Goal: Feedback & Contribution: Contribute content

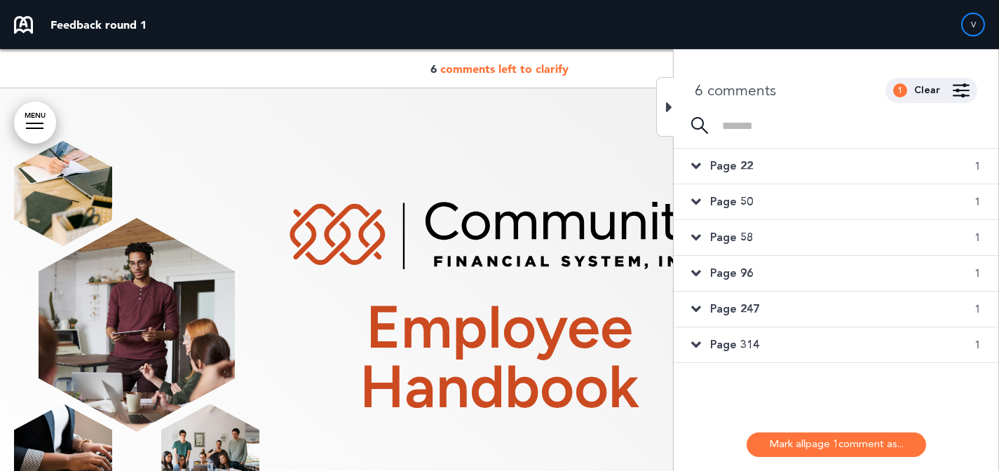
click at [792, 175] on div "Page 22 1" at bounding box center [836, 166] width 325 height 35
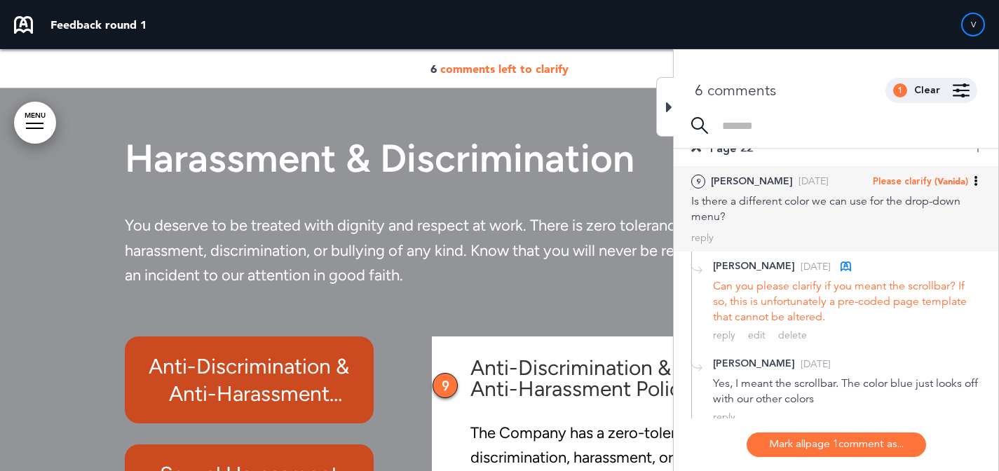
scroll to position [18, 0]
click at [935, 186] on span "(Vanida)" at bounding box center [952, 180] width 34 height 11
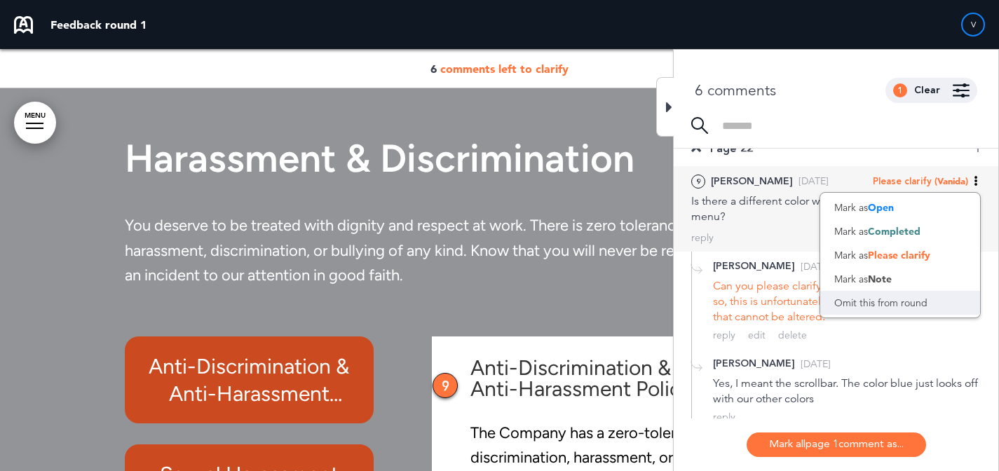
click at [905, 309] on div "Omit this from round" at bounding box center [901, 303] width 160 height 24
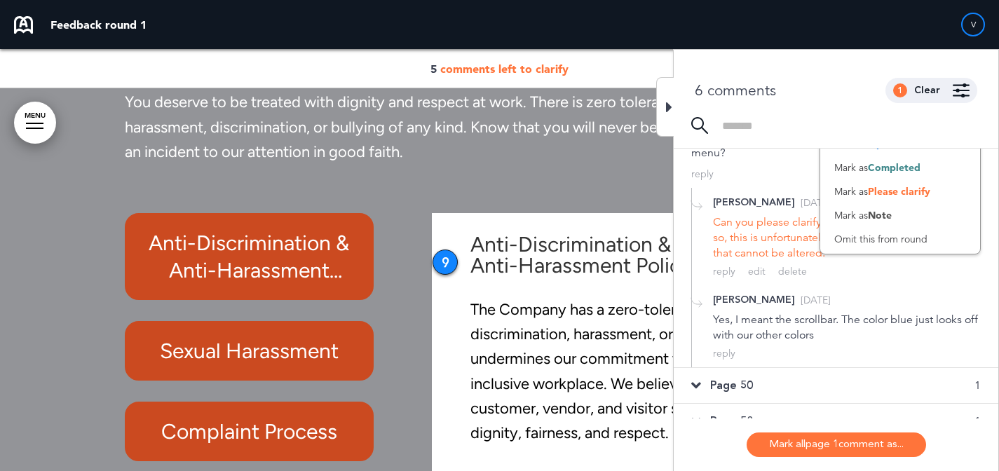
scroll to position [95, 0]
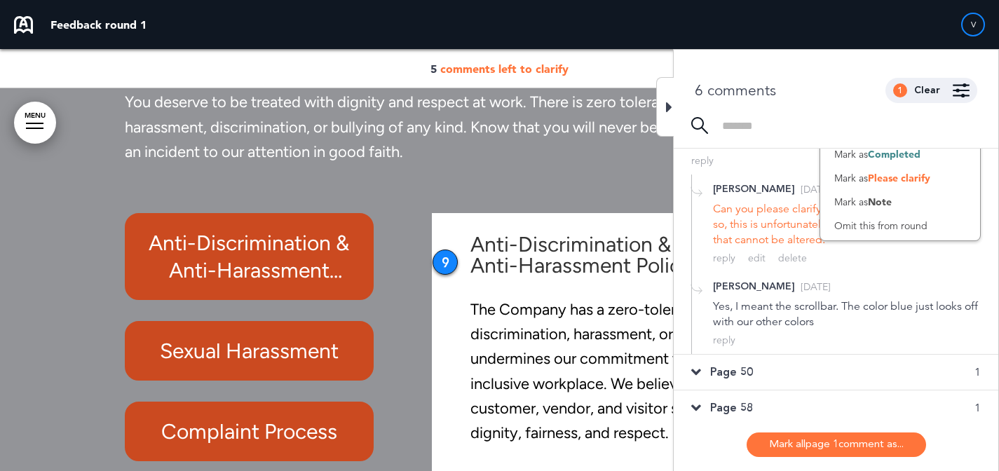
click at [792, 367] on div "Page 50 1" at bounding box center [836, 372] width 325 height 35
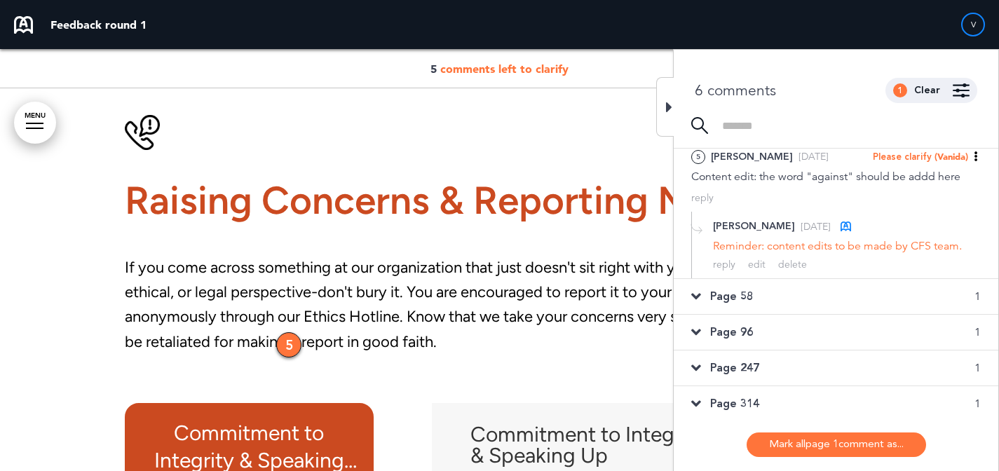
scroll to position [75, 0]
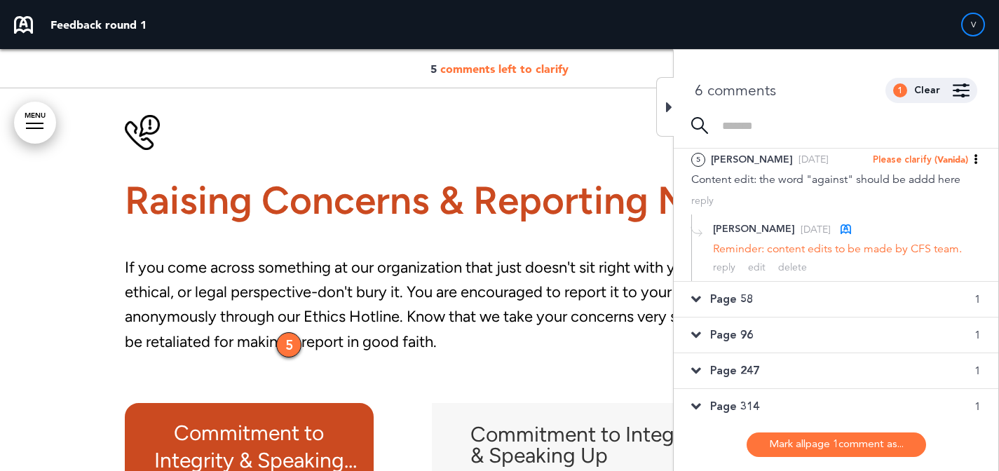
click at [823, 289] on div "Page 58 1" at bounding box center [836, 299] width 325 height 35
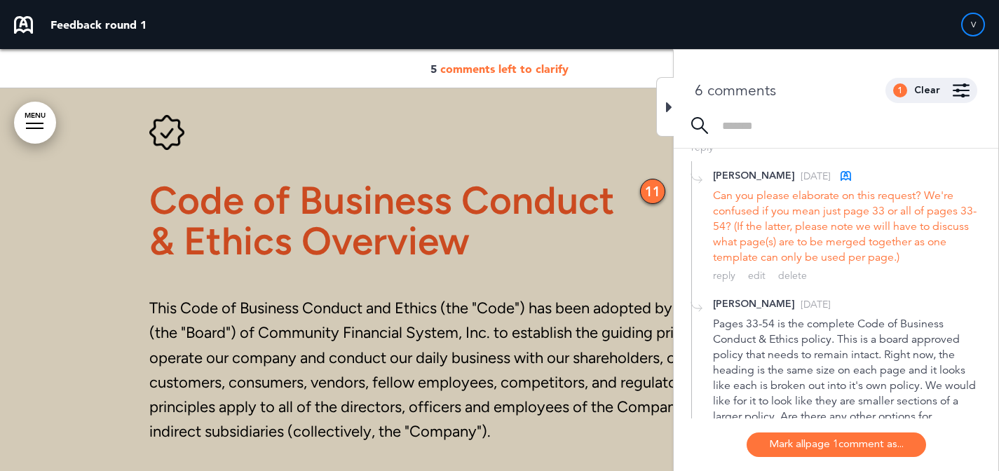
scroll to position [227, 0]
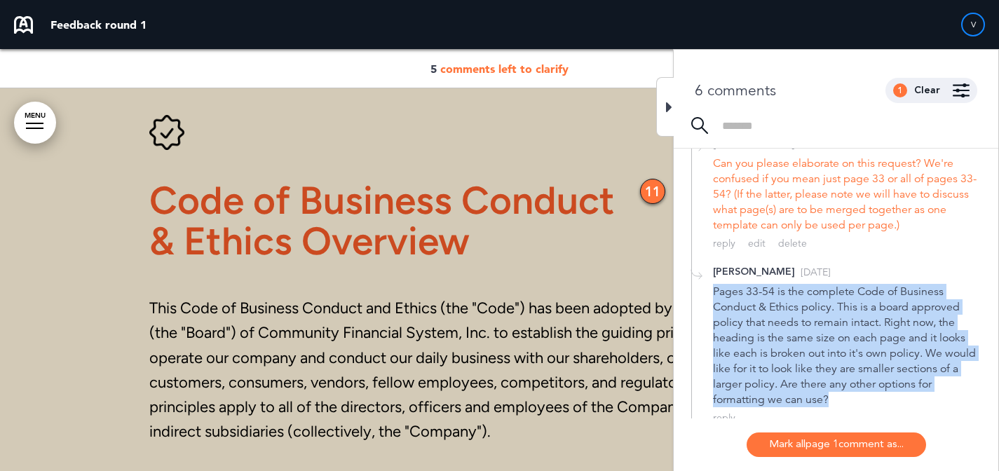
drag, startPoint x: 836, startPoint y: 397, endPoint x: 706, endPoint y: 296, distance: 164.4
click at [706, 296] on div "Nicole P. Yesterday Pages 33-54 is the complete Code of Business Conduct & Ethi…" at bounding box center [836, 344] width 290 height 175
copy div "Pages 33-54 is the complete Code of Business Conduct & Ethics policy. This is a…"
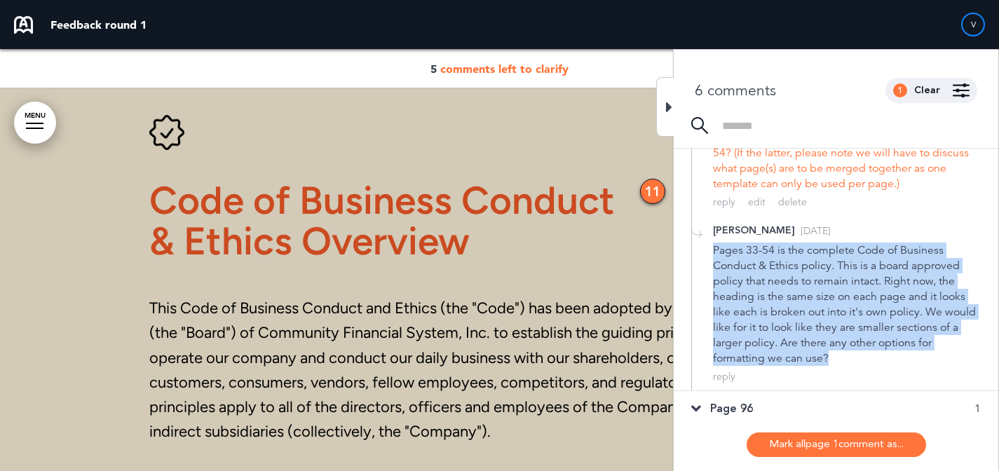
scroll to position [348, 0]
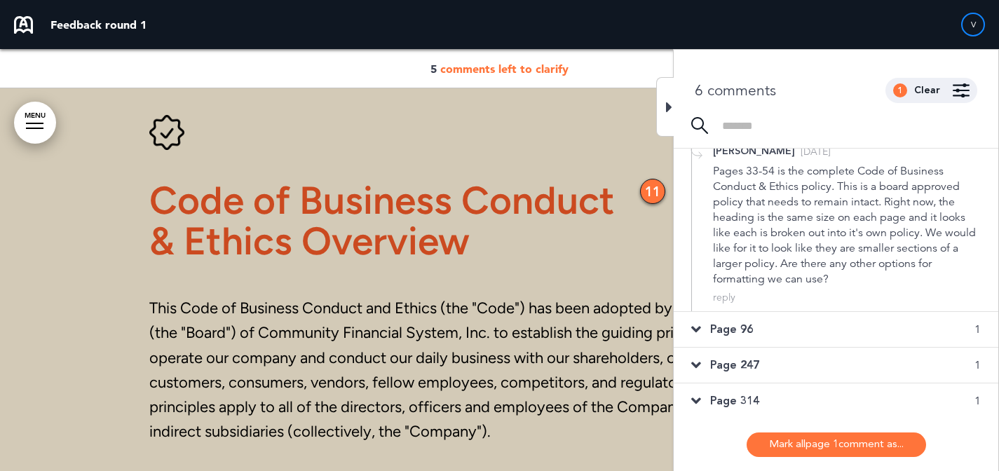
click at [869, 328] on div "Page 96 1" at bounding box center [836, 329] width 325 height 35
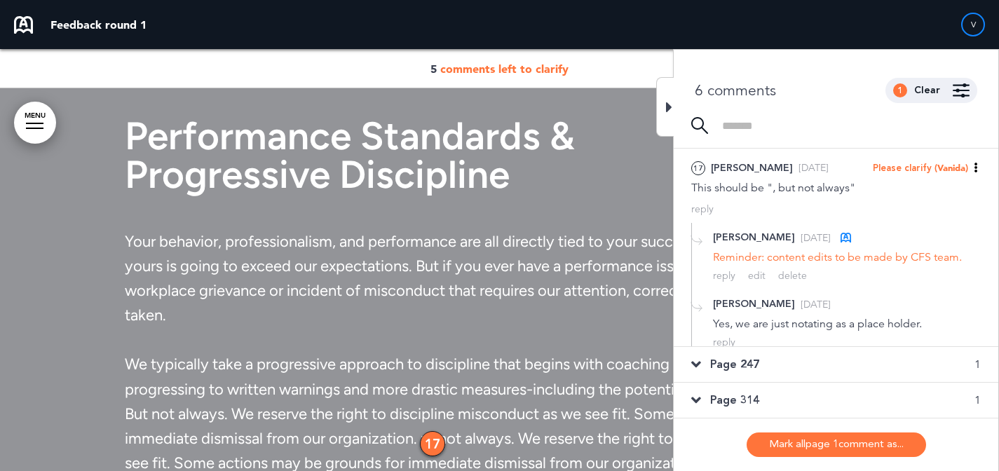
scroll to position [109, 0]
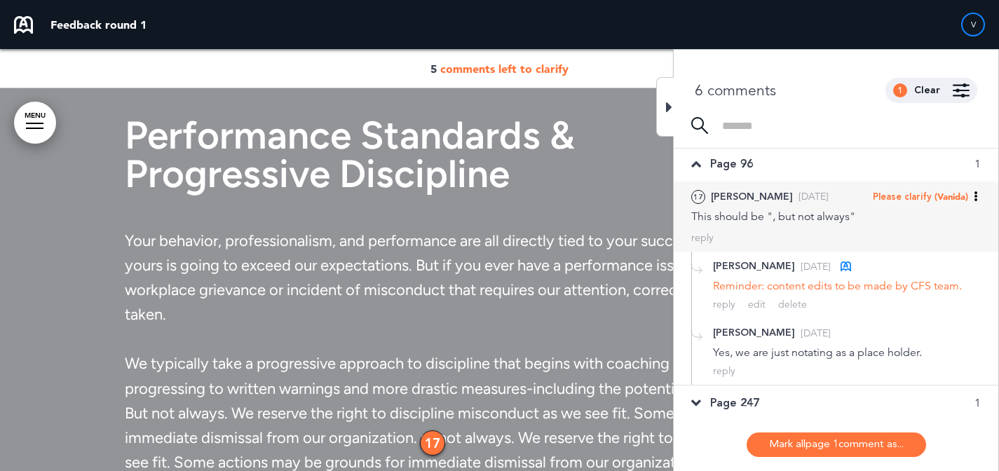
click at [943, 201] on span "(Vanida)" at bounding box center [952, 196] width 34 height 11
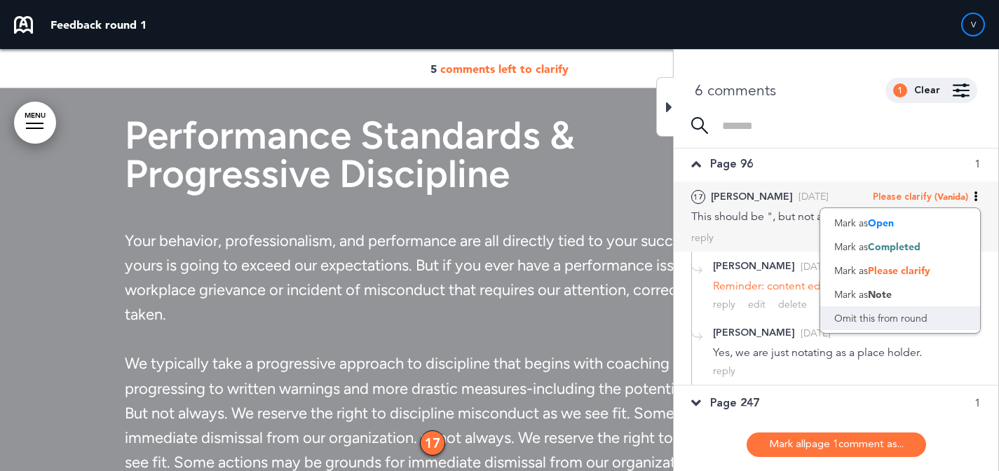
click at [907, 314] on div "Omit this from round" at bounding box center [901, 318] width 160 height 24
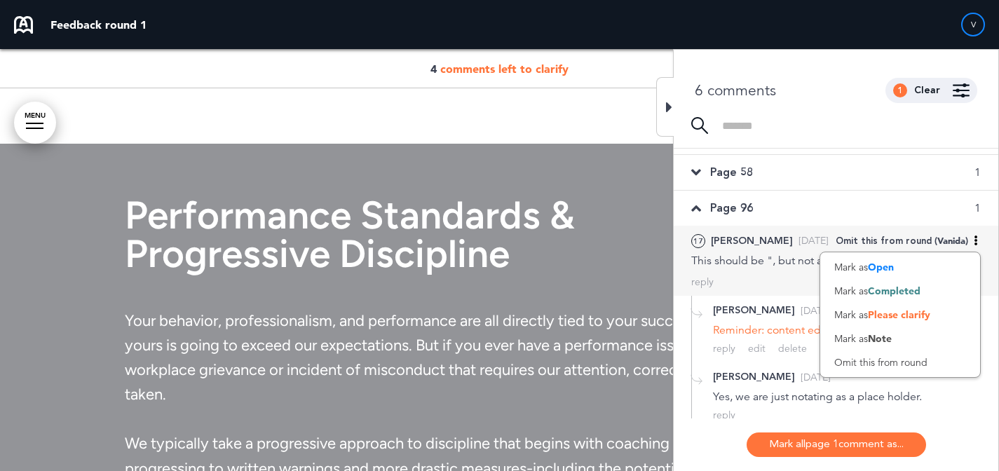
scroll to position [0, 0]
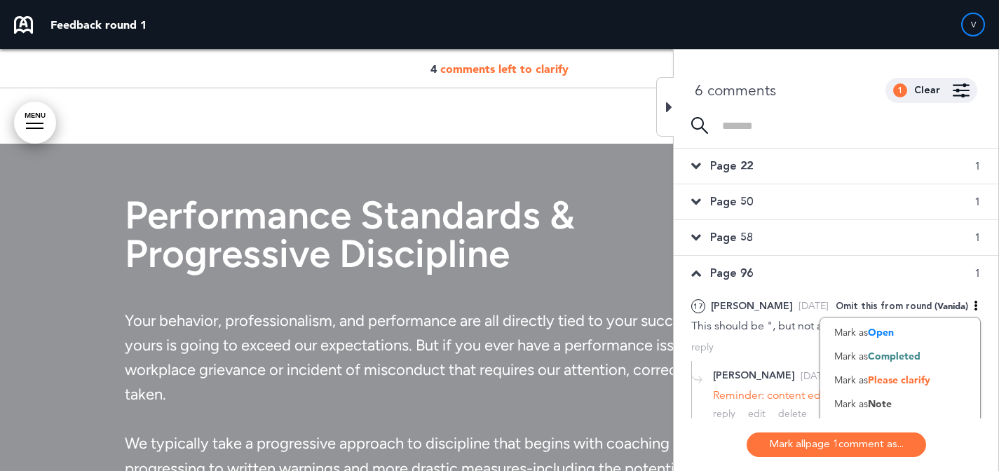
click at [808, 234] on div "Page 58 1" at bounding box center [836, 237] width 325 height 35
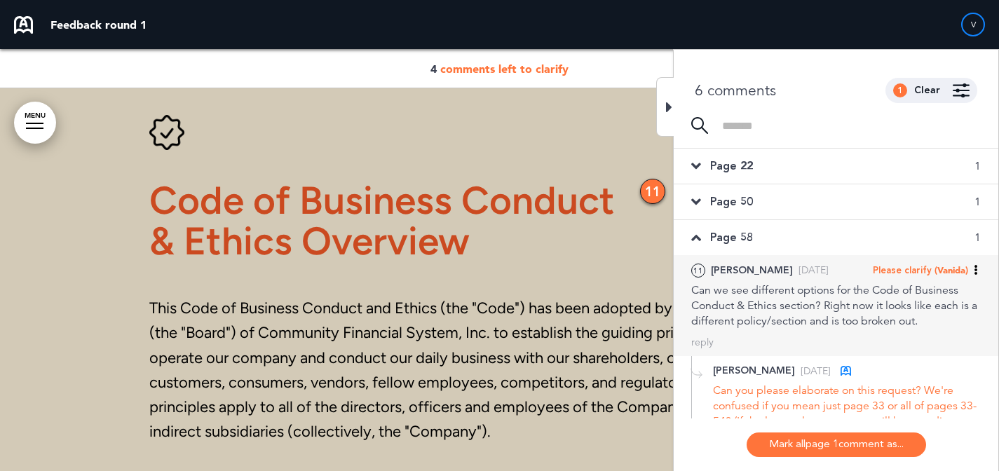
scroll to position [25, 0]
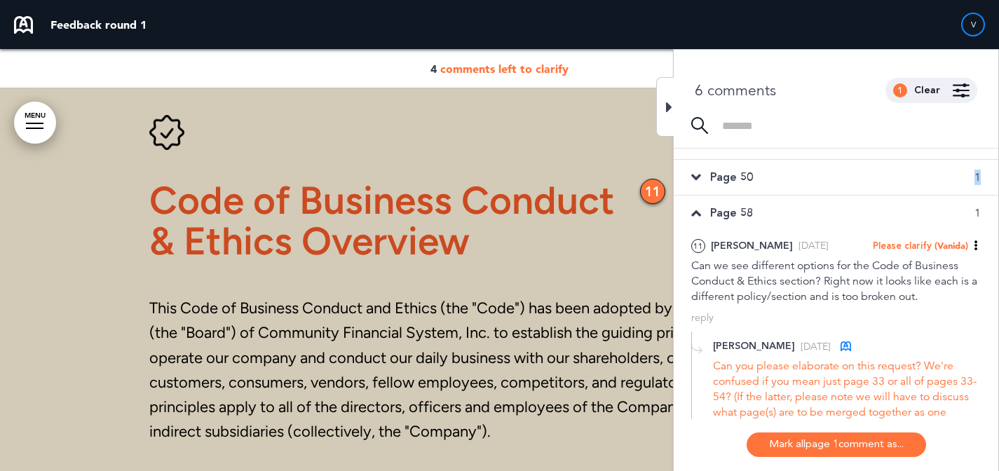
click at [898, 184] on div "Page 50 1" at bounding box center [836, 177] width 325 height 35
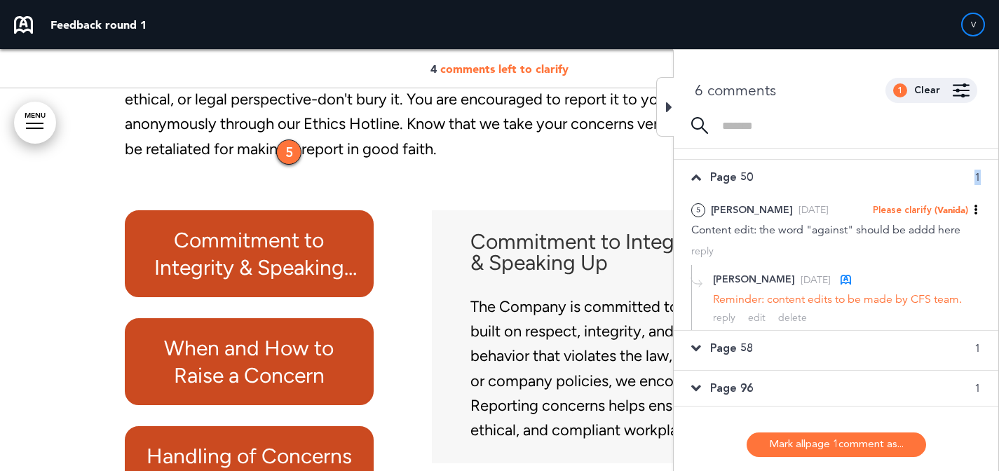
scroll to position [18239, 0]
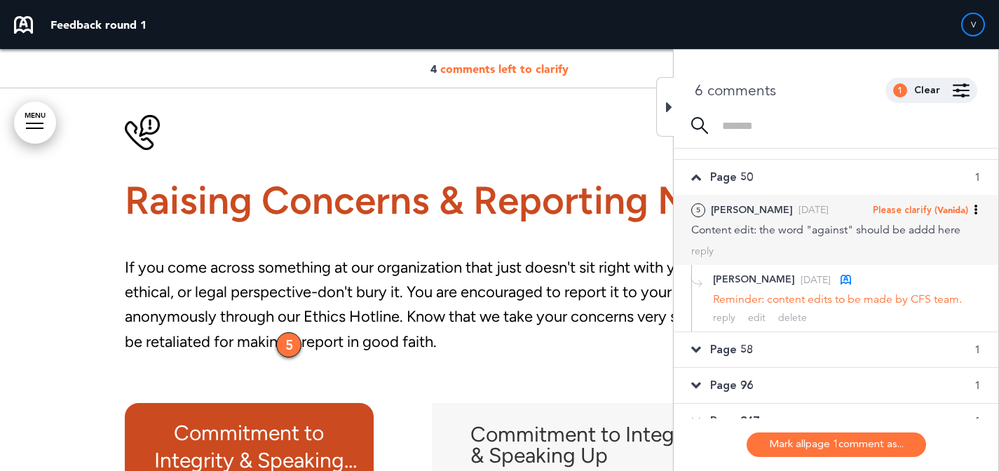
click at [914, 210] on span "Please clarify" at bounding box center [902, 210] width 59 height 13
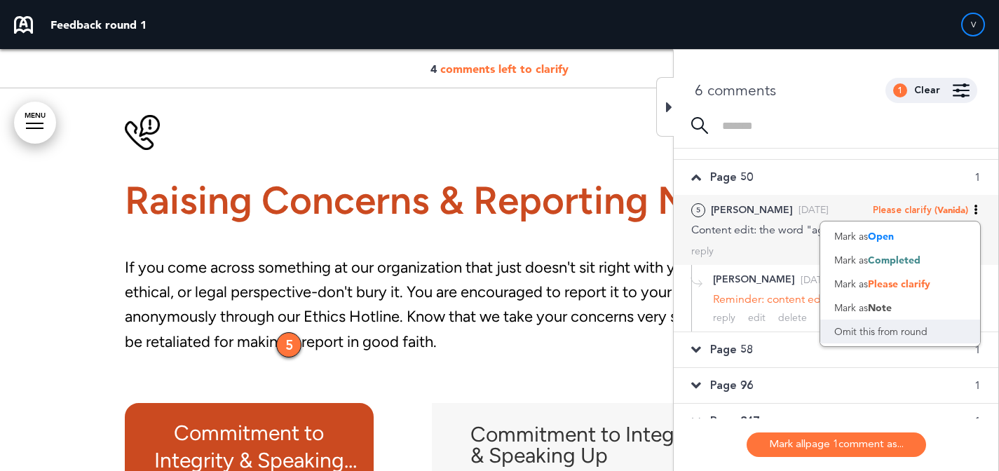
click at [903, 325] on div "Omit this from round" at bounding box center [901, 332] width 160 height 24
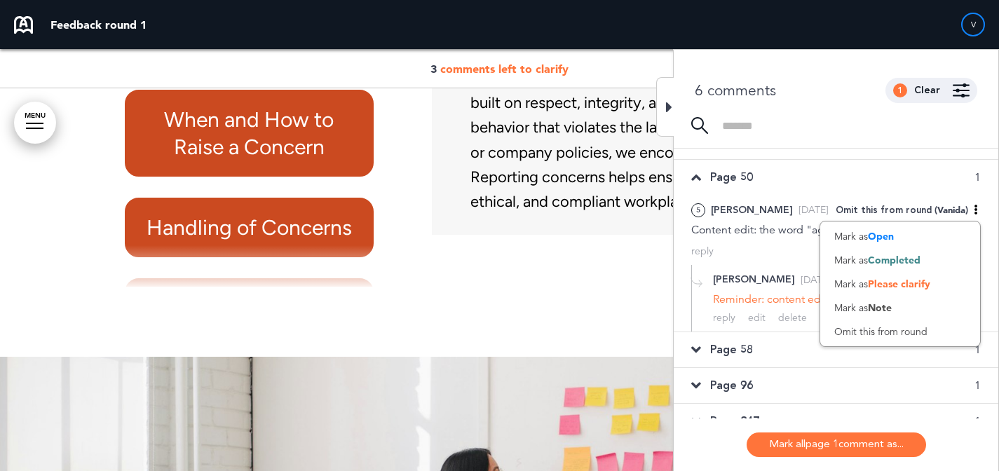
click at [769, 405] on div "Page 247 1" at bounding box center [836, 421] width 325 height 35
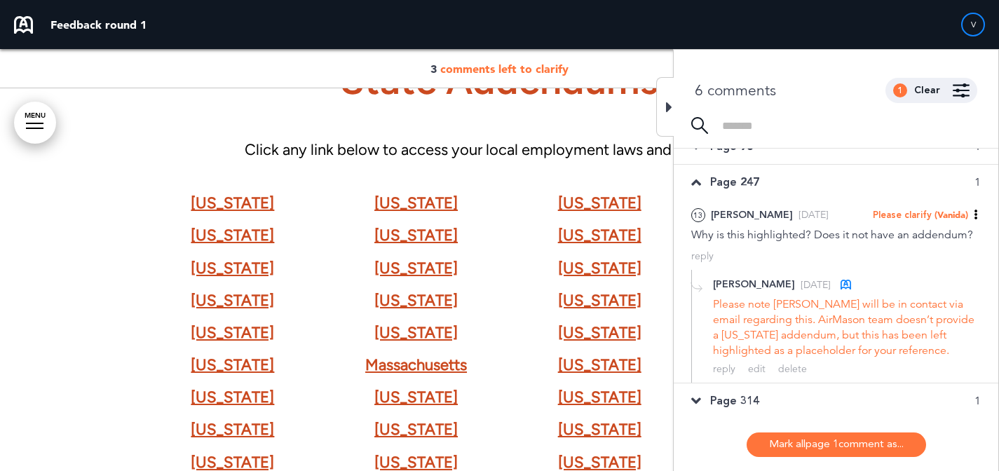
scroll to position [75211, 0]
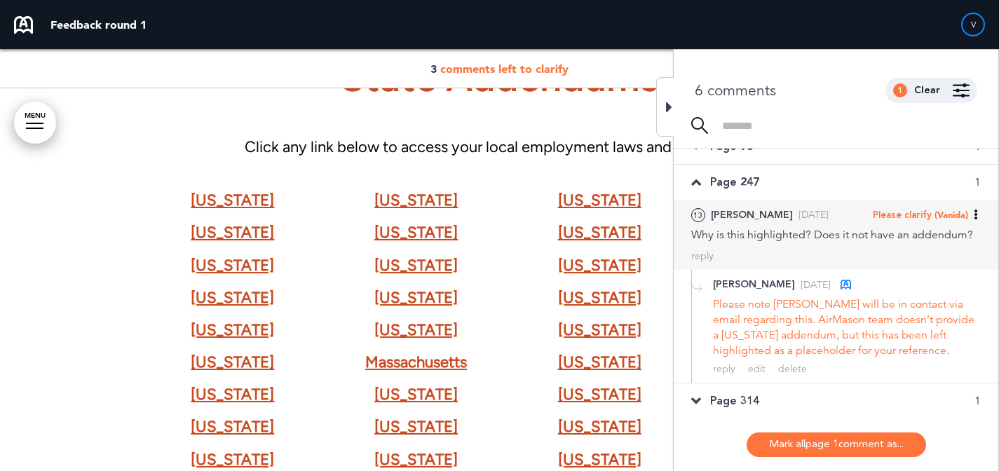
click at [944, 219] on span "(Vanida)" at bounding box center [952, 214] width 34 height 11
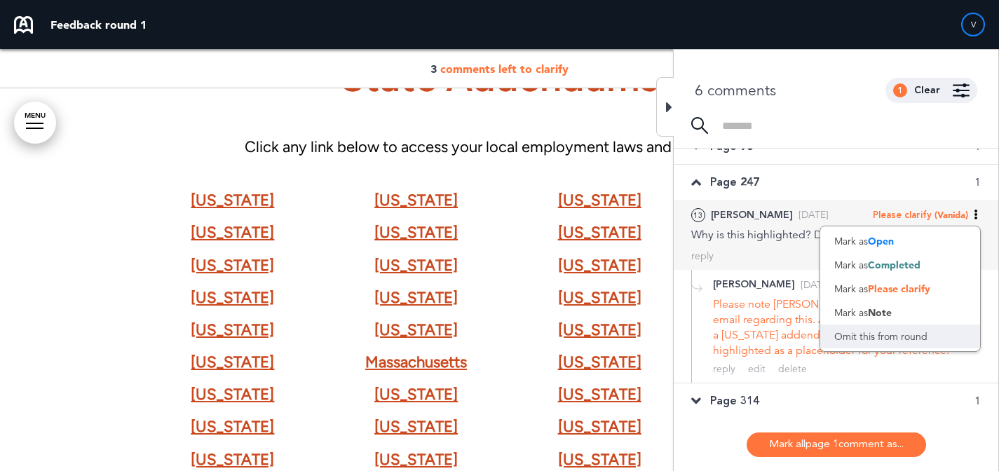
click at [919, 344] on div "Omit this from round" at bounding box center [901, 337] width 160 height 24
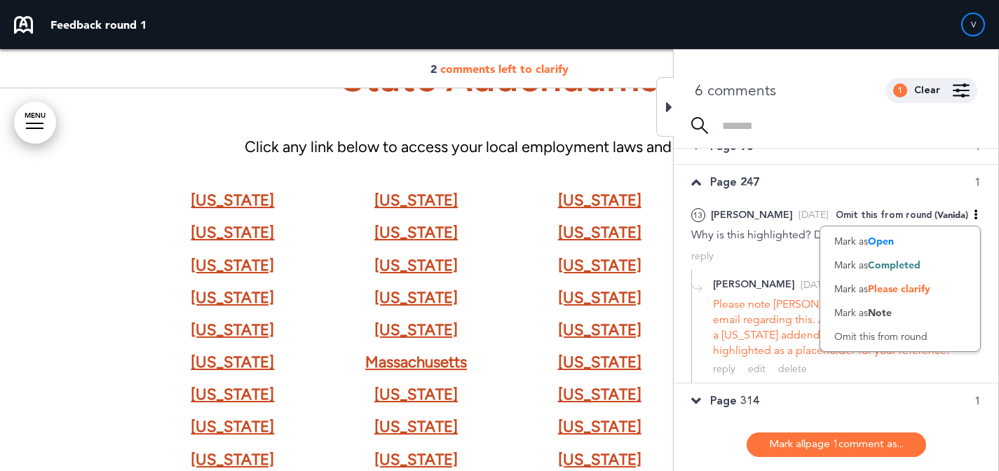
click at [814, 403] on div "Page 314 1" at bounding box center [836, 401] width 325 height 35
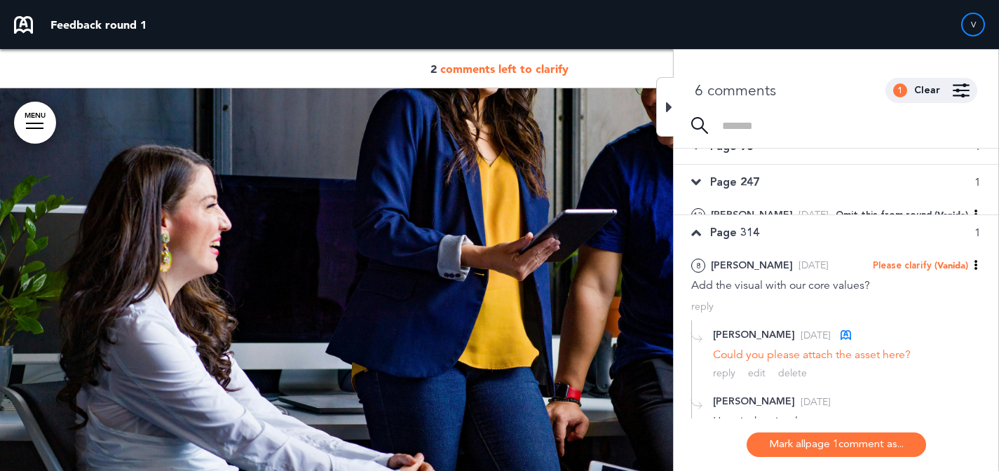
scroll to position [6791, 0]
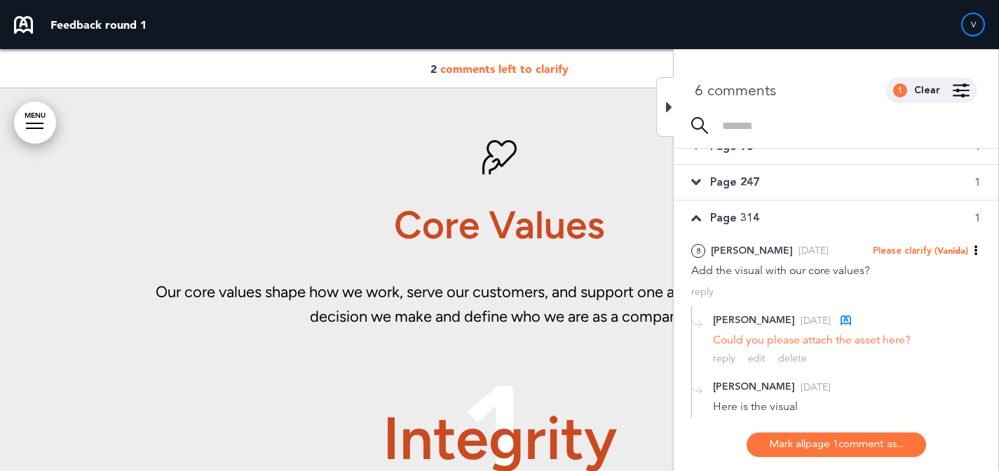
click at [903, 184] on div "Page 247 1" at bounding box center [836, 182] width 325 height 35
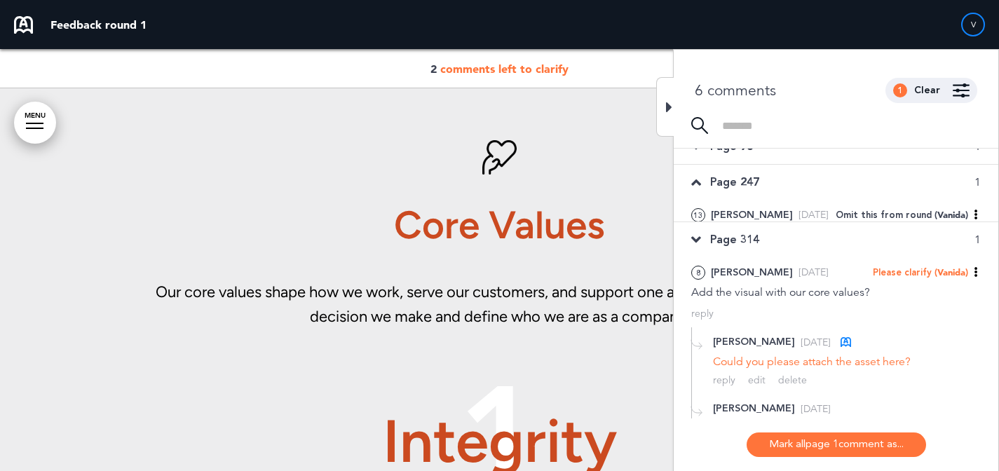
scroll to position [75178, 0]
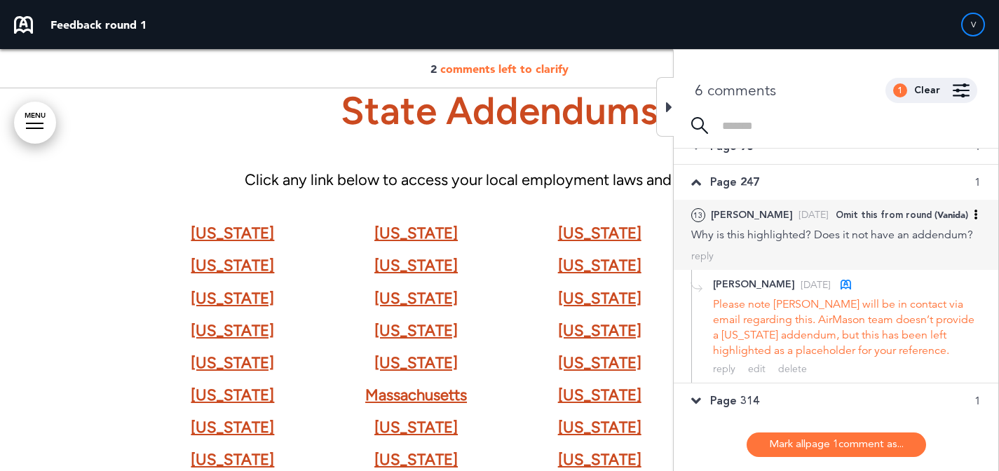
click at [943, 212] on span "(Vanida)" at bounding box center [952, 214] width 34 height 11
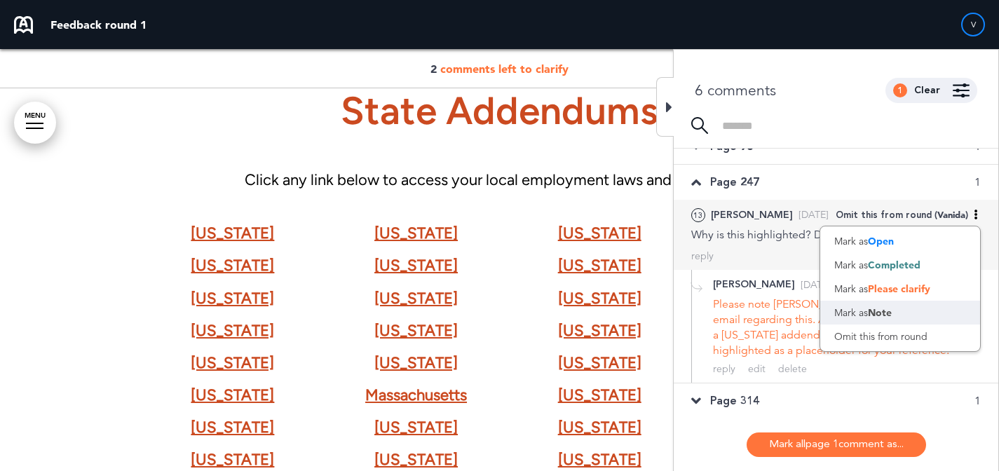
click at [896, 313] on div "Mark as Note" at bounding box center [901, 313] width 160 height 24
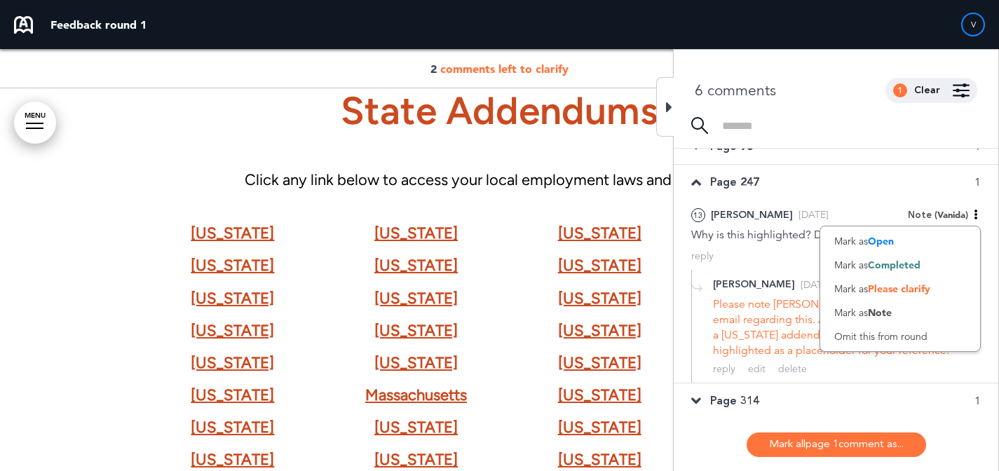
click at [778, 398] on div "Page 314 1" at bounding box center [836, 401] width 325 height 35
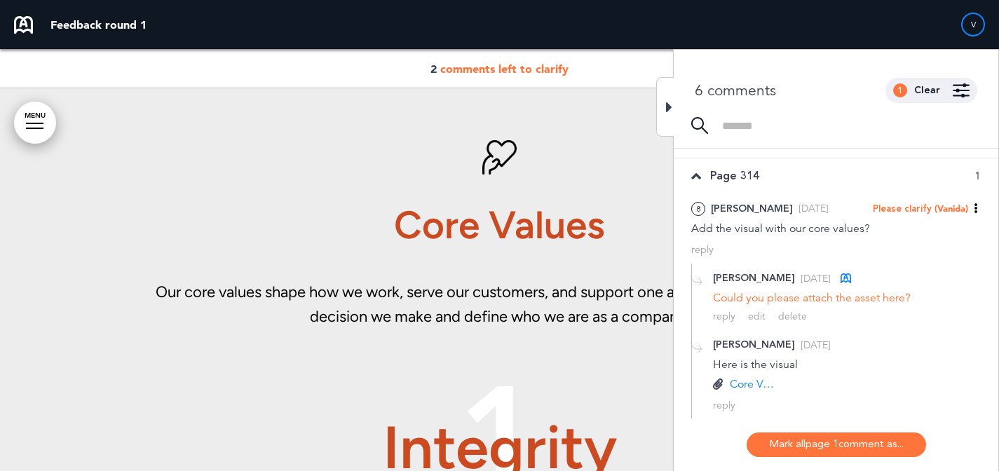
scroll to position [170, 0]
click at [755, 379] on p "Core Values.png" at bounding box center [754, 383] width 49 height 15
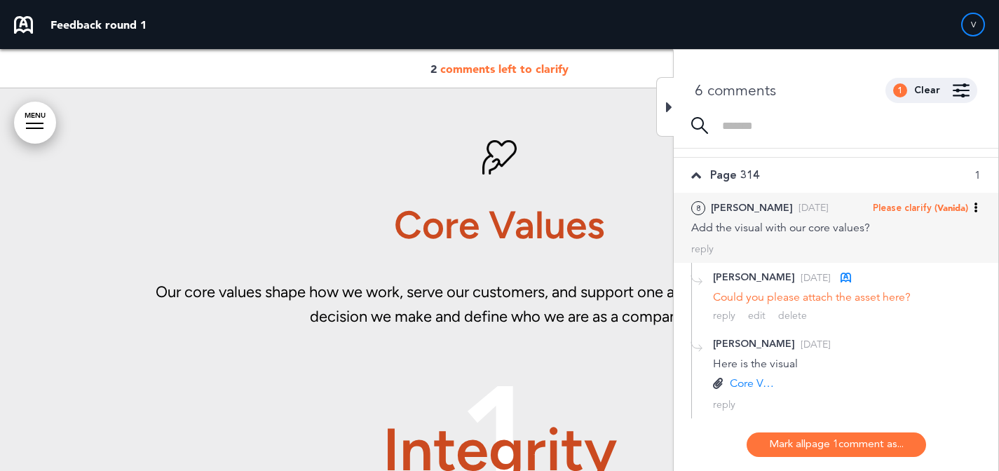
scroll to position [7078, 0]
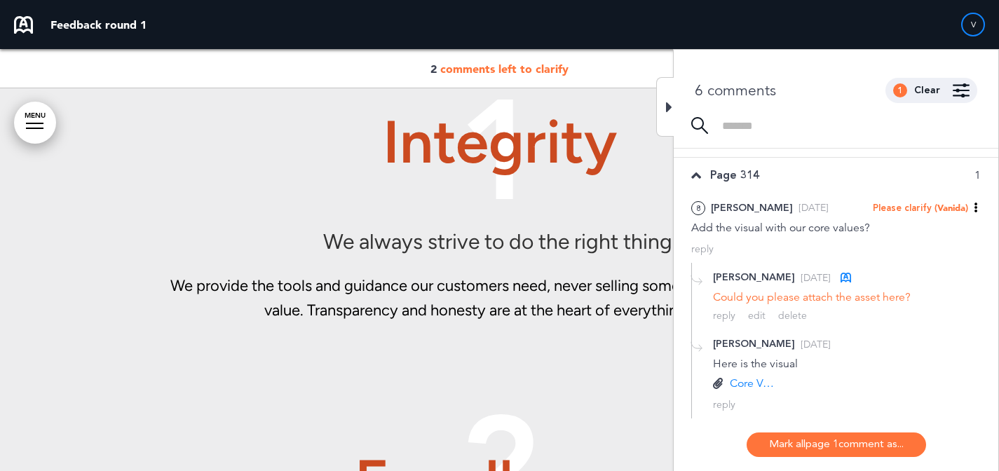
click at [752, 384] on p "Core Values.png" at bounding box center [754, 383] width 49 height 15
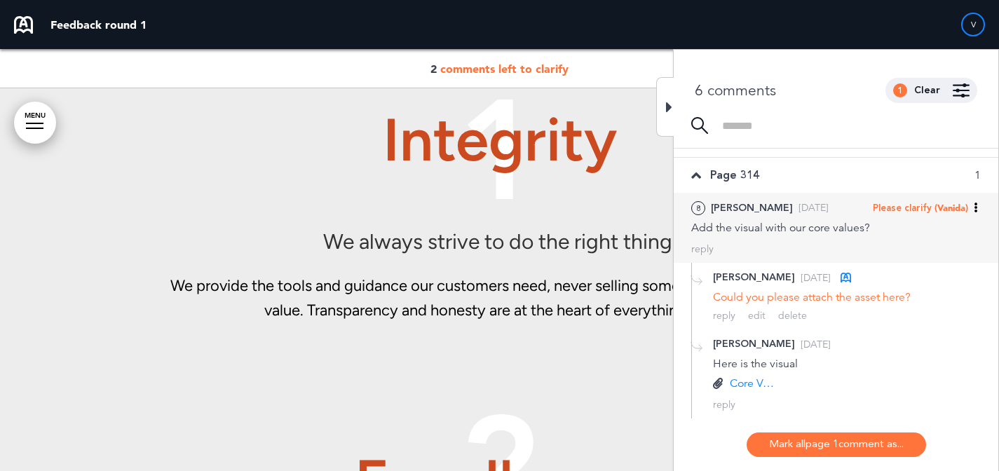
click at [937, 208] on span "(Vanida)" at bounding box center [952, 207] width 34 height 11
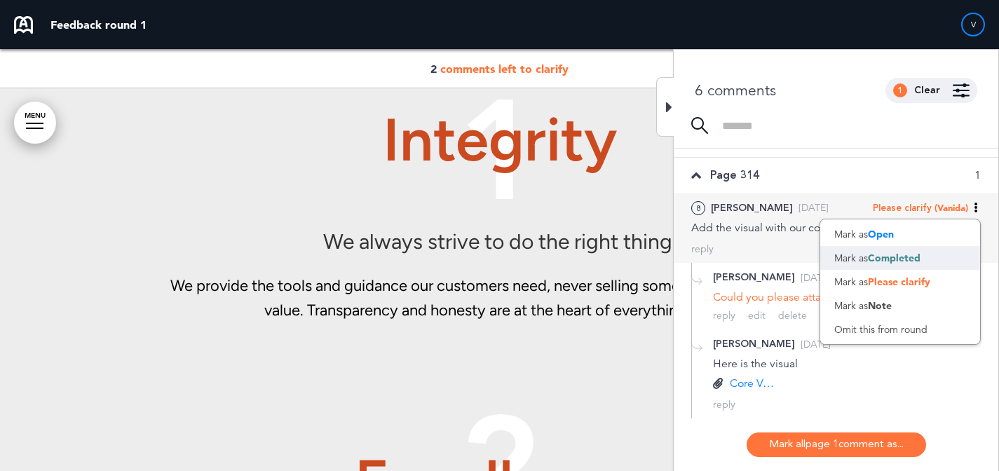
click at [917, 252] on span "Completed" at bounding box center [894, 258] width 53 height 13
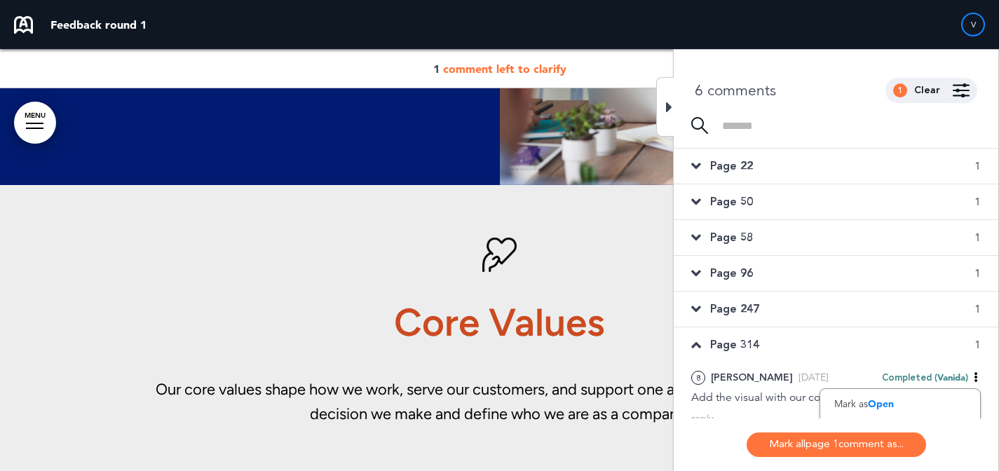
scroll to position [6654, 0]
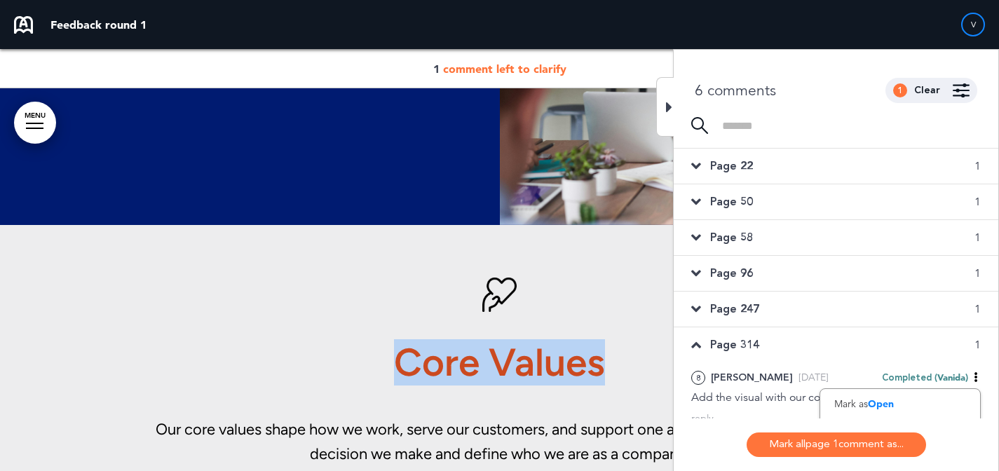
drag, startPoint x: 604, startPoint y: 358, endPoint x: 398, endPoint y: 339, distance: 207.1
click at [398, 358] on h1 "Core Values" at bounding box center [499, 363] width 701 height 39
copy h1 "Core Values"
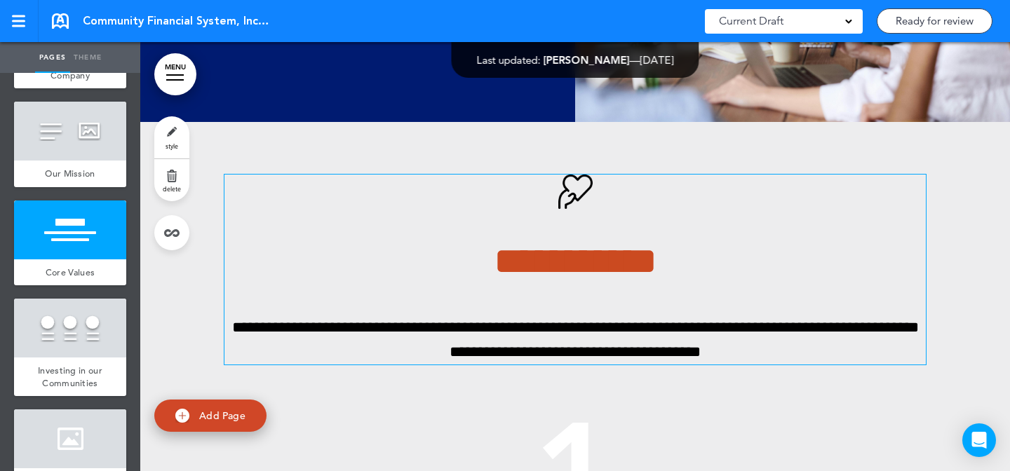
click at [797, 351] on p "**********" at bounding box center [574, 340] width 701 height 49
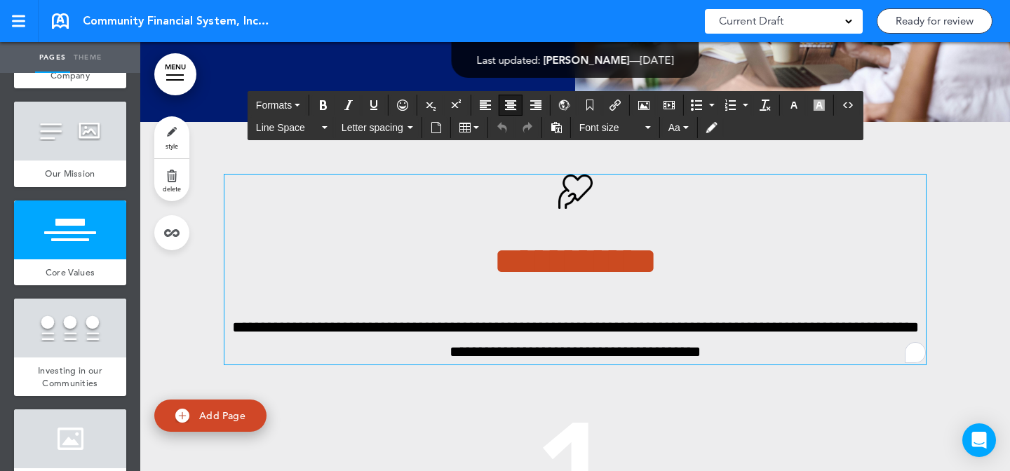
scroll to position [7373, 0]
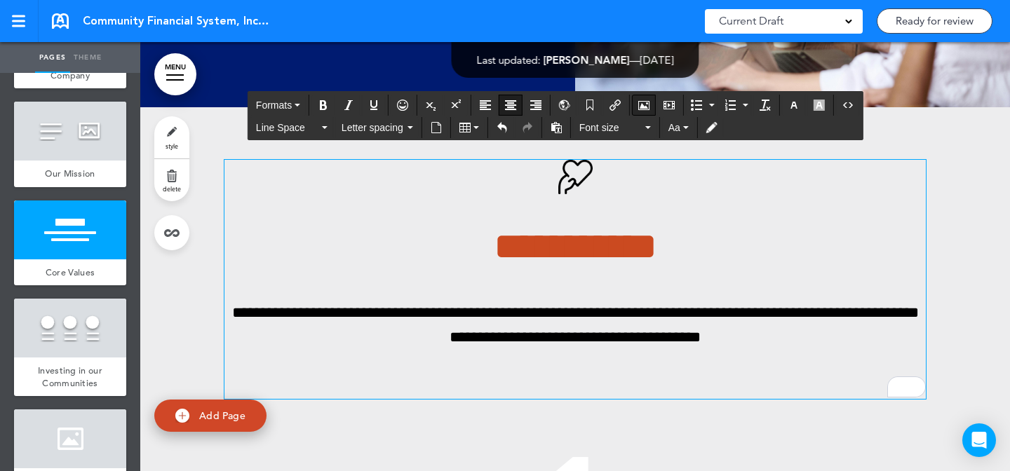
click at [645, 110] on icon "Airmason image" at bounding box center [643, 105] width 11 height 11
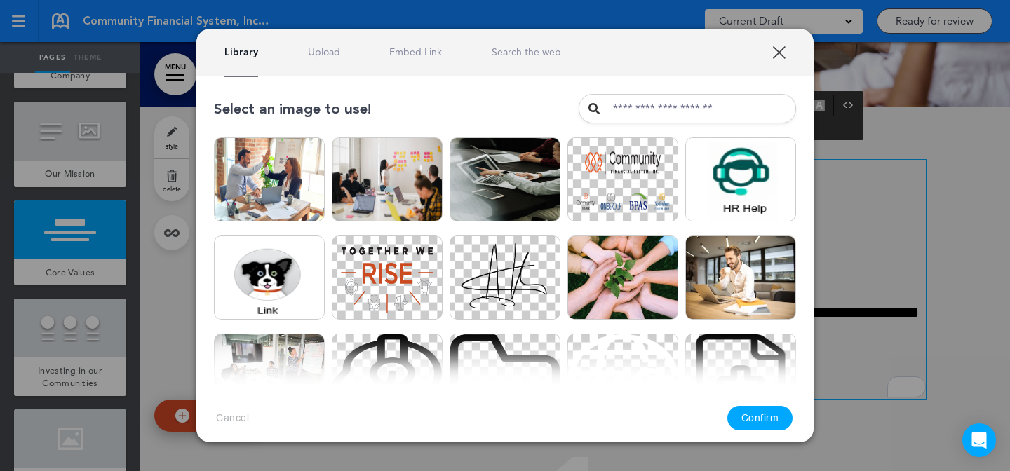
click at [306, 50] on div "Library Upload Embed Link Search the web" at bounding box center [392, 52] width 337 height 13
click at [313, 50] on link "Upload" at bounding box center [324, 52] width 32 height 13
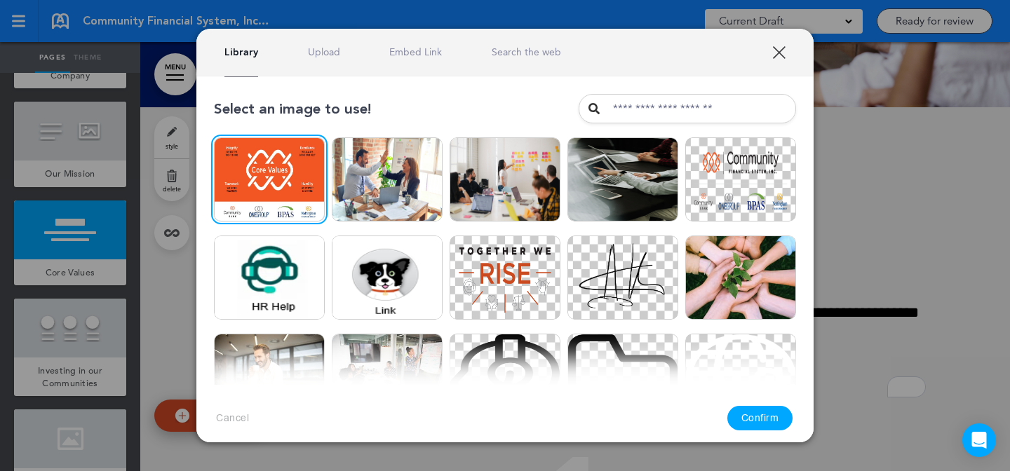
click at [784, 423] on button "Confirm" at bounding box center [760, 418] width 66 height 25
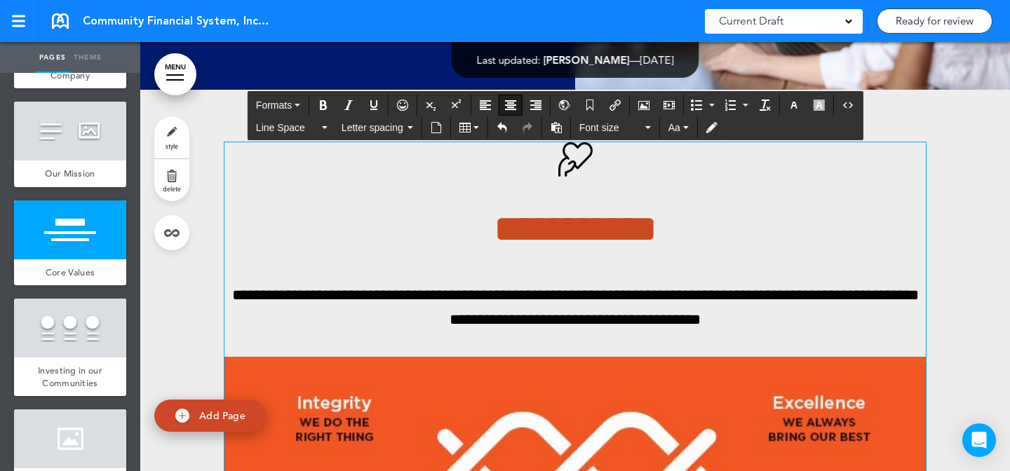
scroll to position [7469, 0]
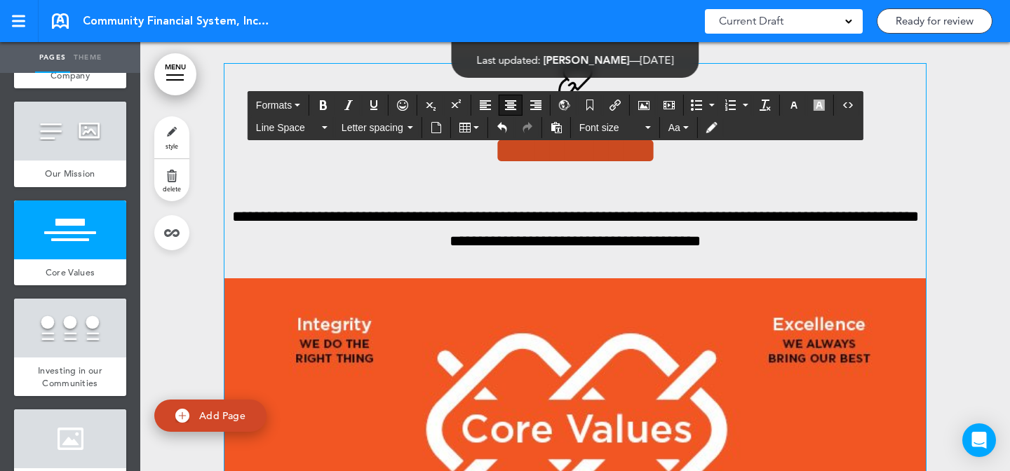
click at [830, 372] on img "To enrich screen reader interactions, please activate Accessibility in Grammarl…" at bounding box center [574, 474] width 701 height 392
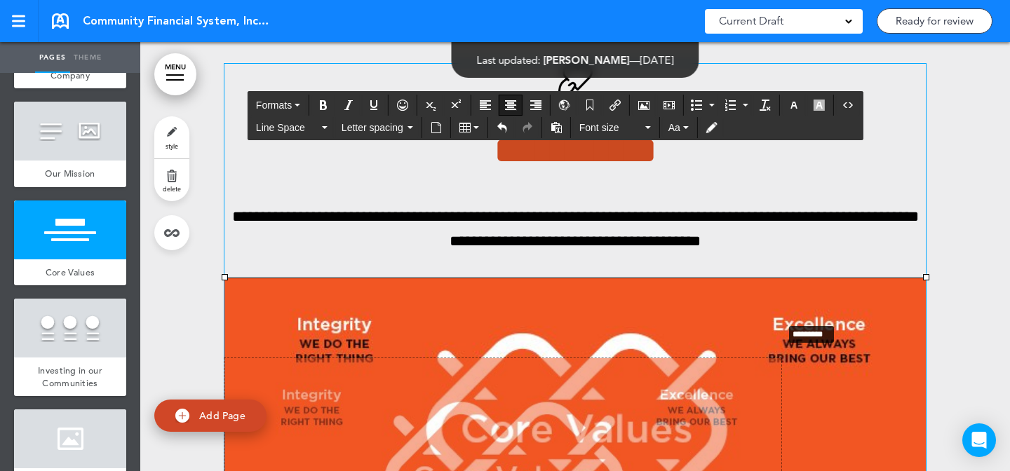
drag, startPoint x: 919, startPoint y: 276, endPoint x: 776, endPoint y: 320, distance: 150.6
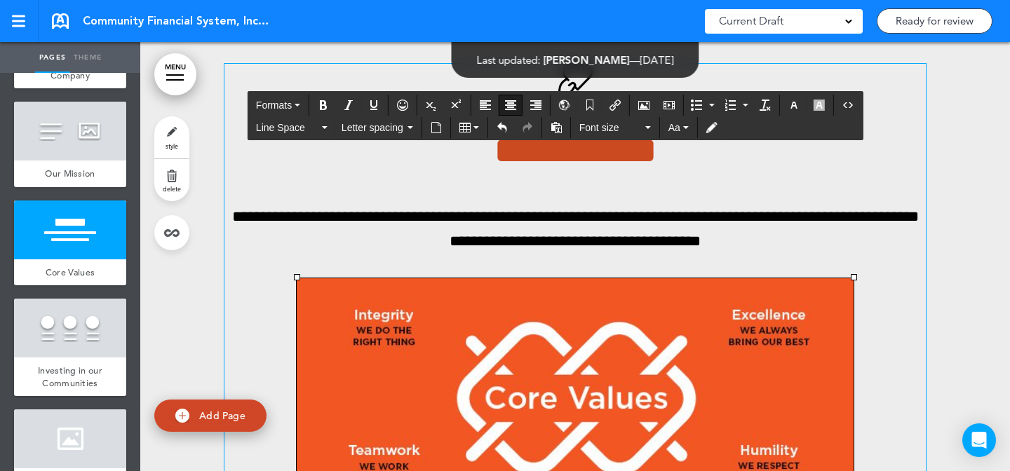
click at [803, 243] on p "**********" at bounding box center [574, 229] width 701 height 49
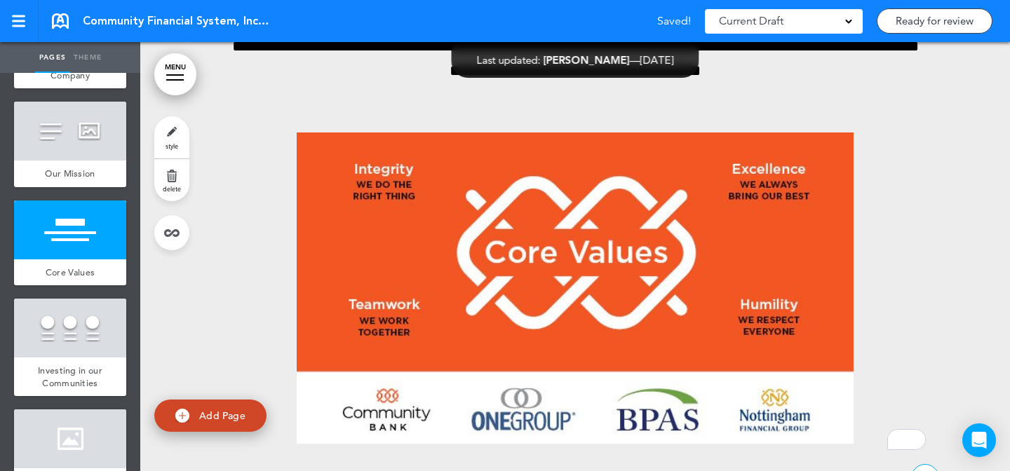
scroll to position [7519, 0]
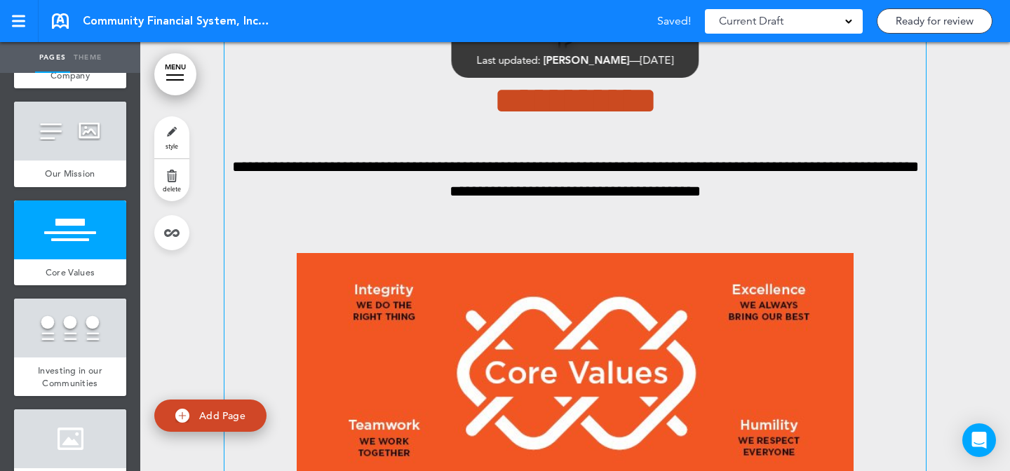
click at [818, 294] on img "To enrich screen reader interactions, please activate Accessibility in Grammarl…" at bounding box center [575, 408] width 557 height 311
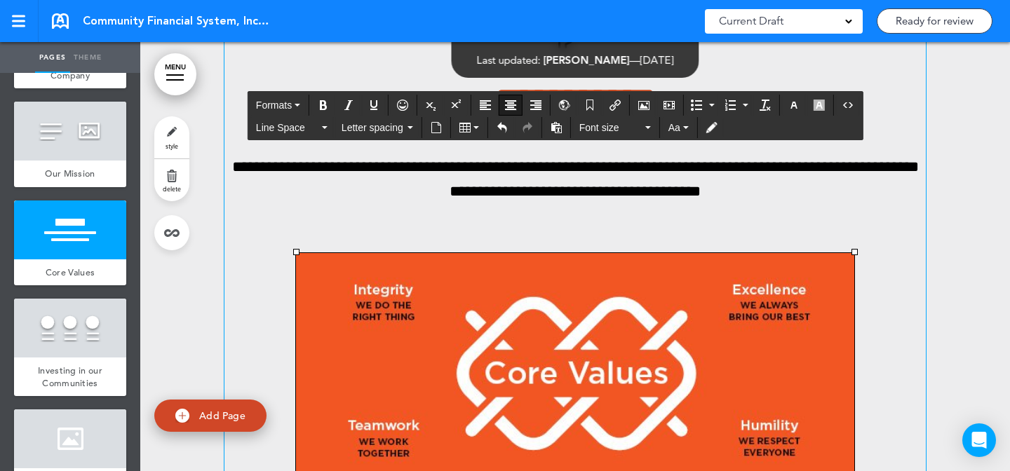
click at [865, 234] on div "**********" at bounding box center [574, 294] width 701 height 560
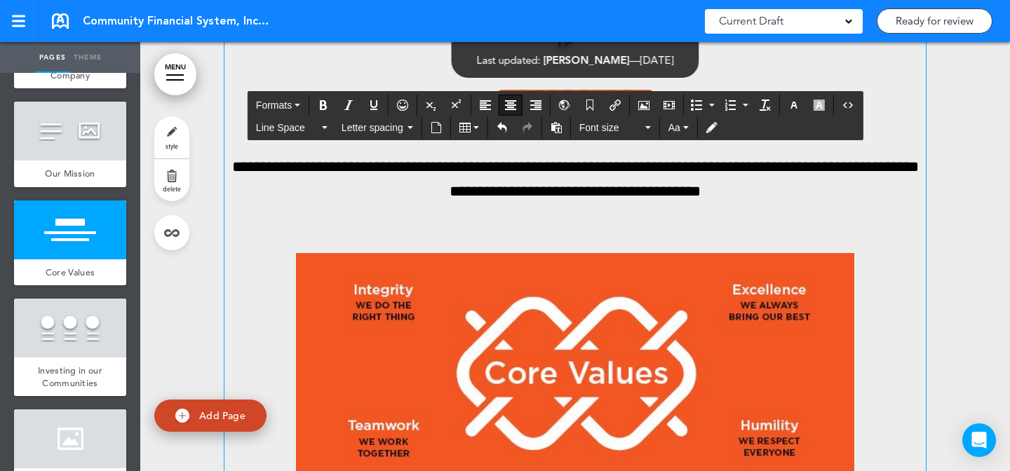
click at [393, 293] on img "To enrich screen reader interactions, please activate Accessibility in Grammarl…" at bounding box center [575, 409] width 558 height 312
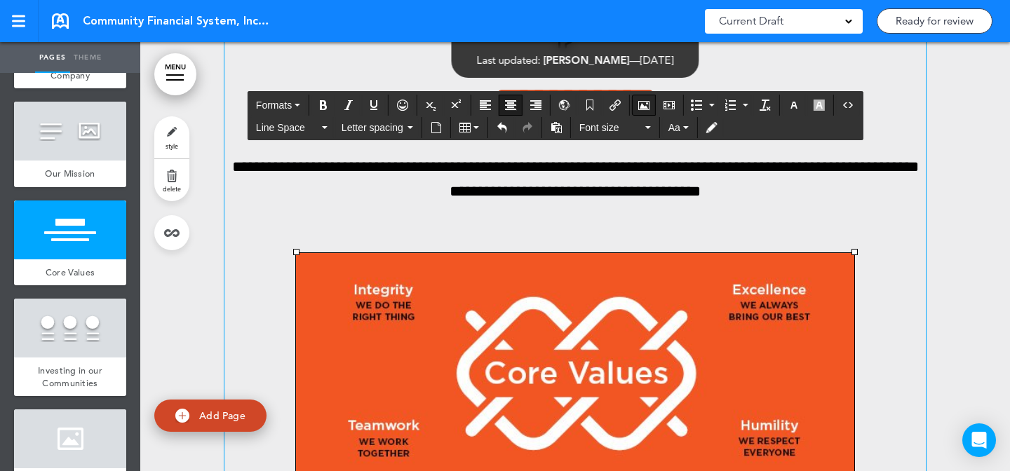
click at [644, 104] on icon "Airmason image" at bounding box center [643, 105] width 11 height 11
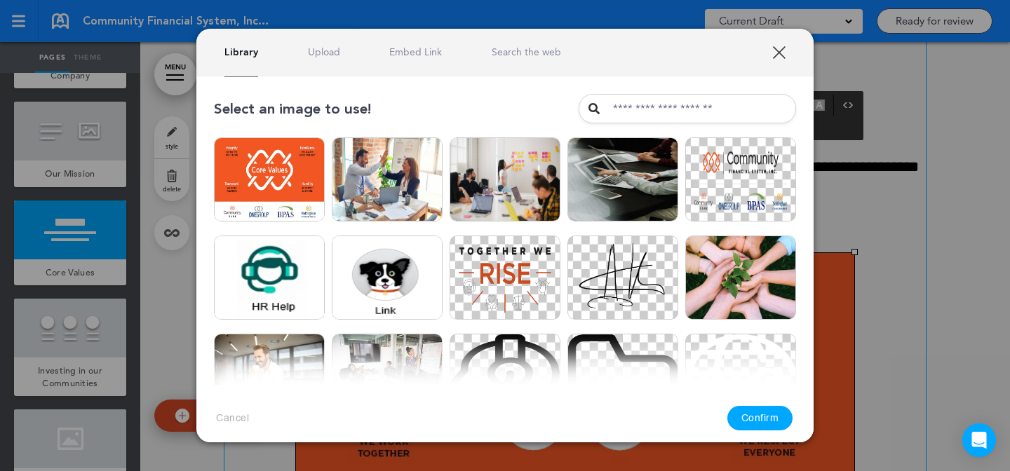
click at [321, 46] on link "Upload" at bounding box center [324, 52] width 32 height 13
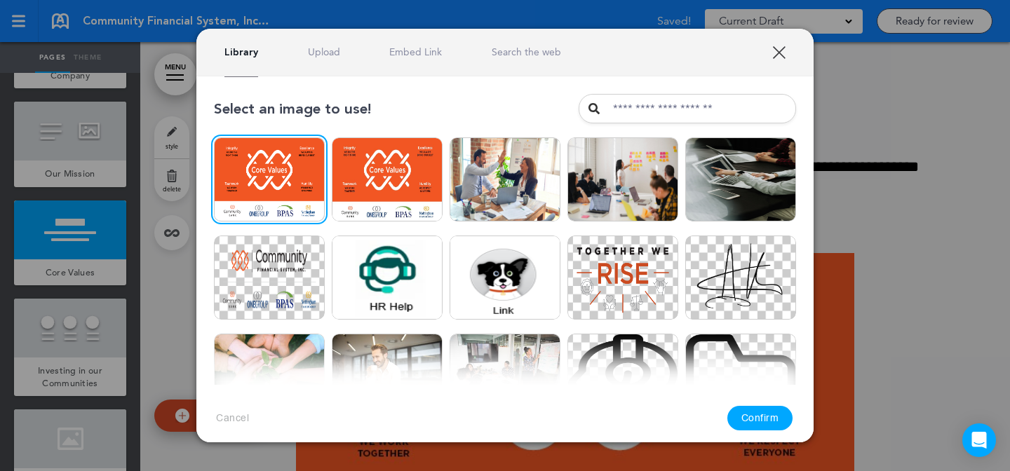
click at [778, 419] on button "Confirm" at bounding box center [760, 418] width 66 height 25
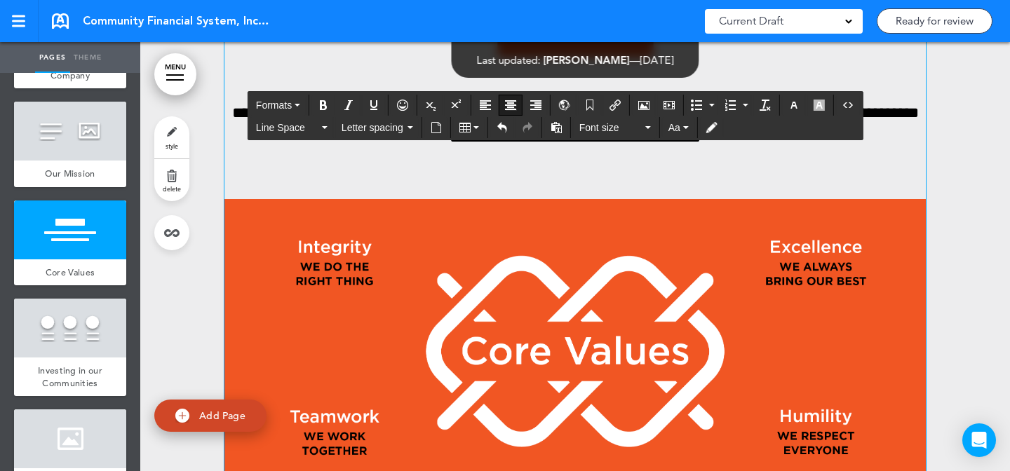
scroll to position [7467, 0]
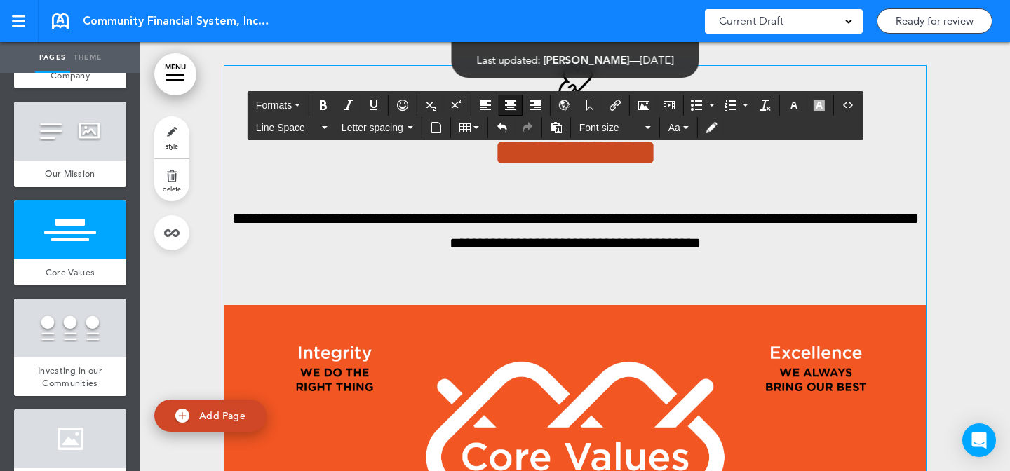
drag, startPoint x: 849, startPoint y: 318, endPoint x: 884, endPoint y: 310, distance: 36.1
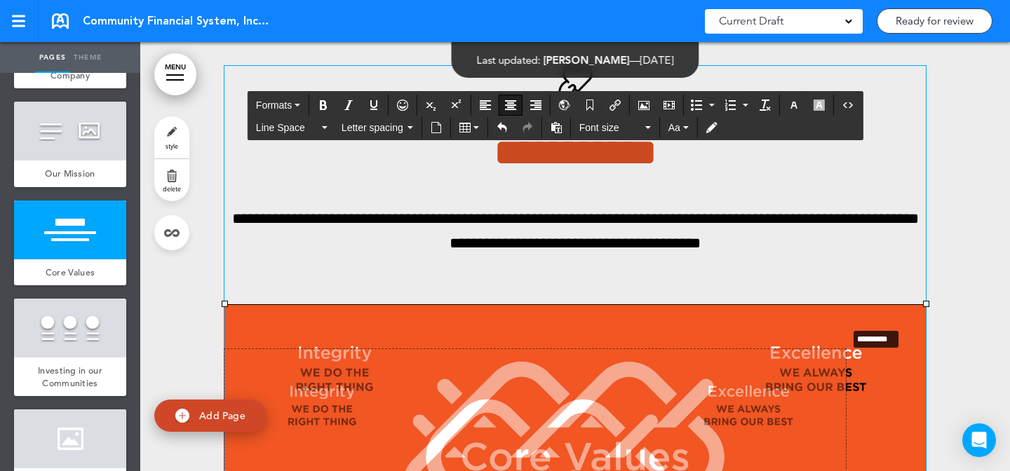
drag, startPoint x: 919, startPoint y: 302, endPoint x: 839, endPoint y: 325, distance: 82.6
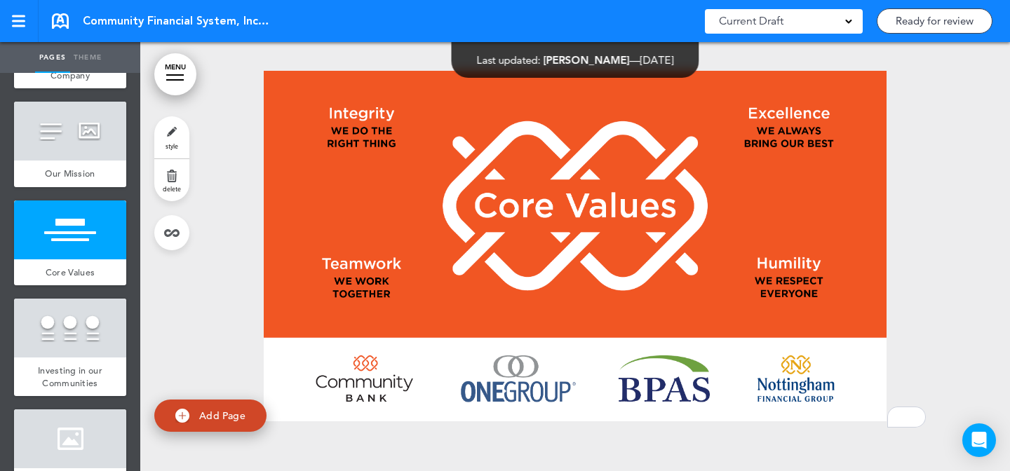
scroll to position [7397, 0]
